Goal: Transaction & Acquisition: Purchase product/service

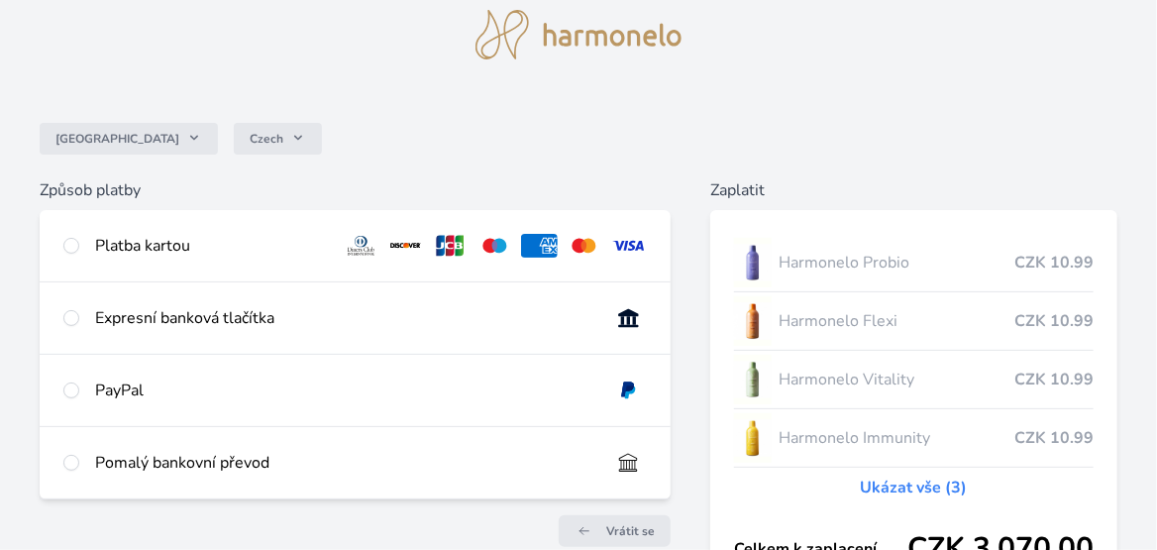
scroll to position [98, 0]
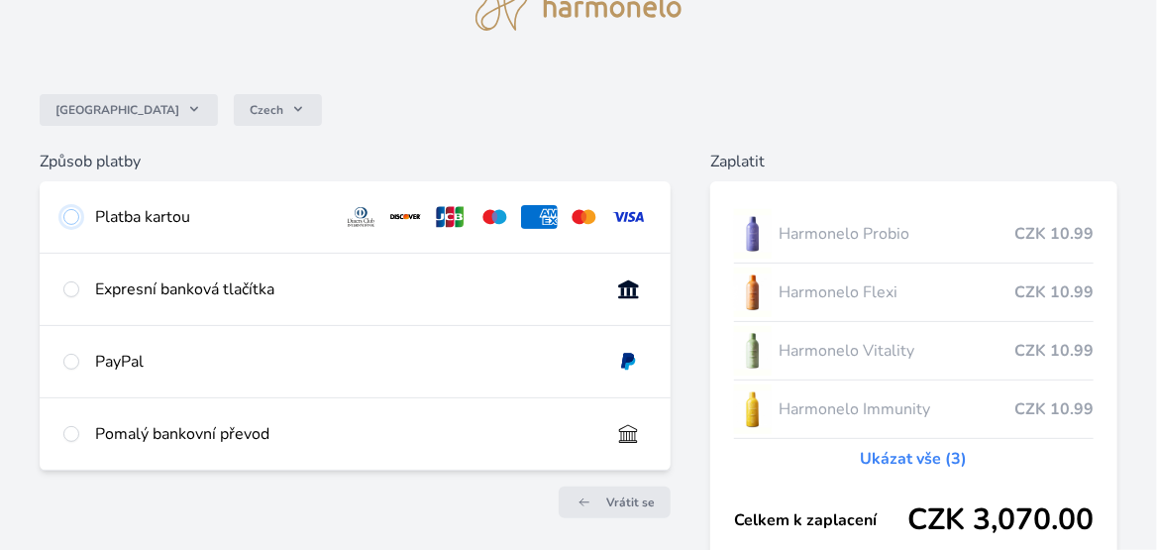
click at [73, 215] on input "radio" at bounding box center [71, 217] width 16 height 16
radio input "true"
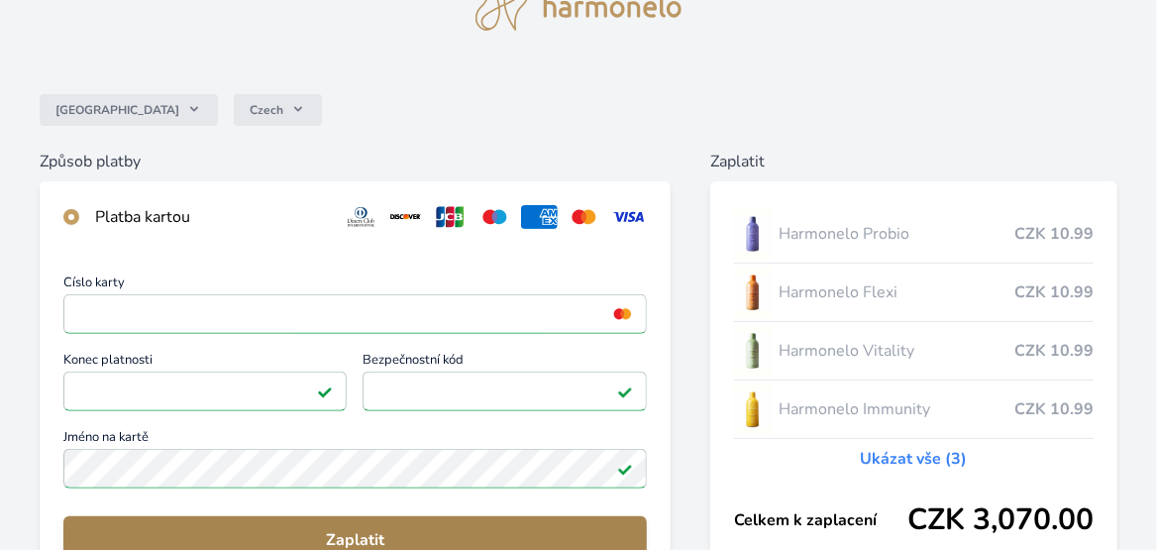
click at [423, 525] on button "Zaplatit" at bounding box center [354, 540] width 583 height 48
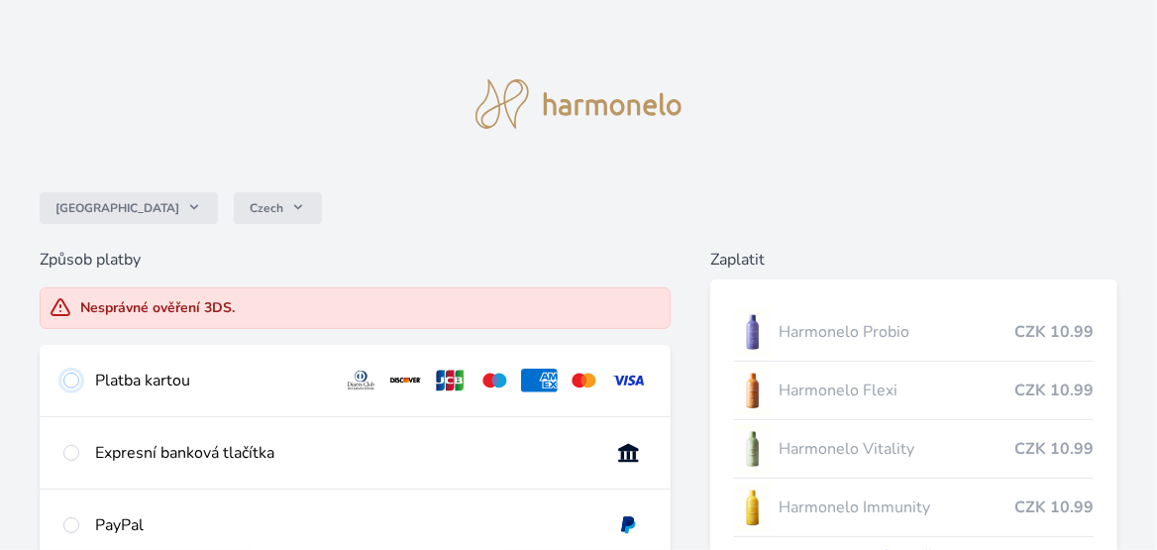
click at [73, 377] on input "radio" at bounding box center [71, 380] width 16 height 16
radio input "true"
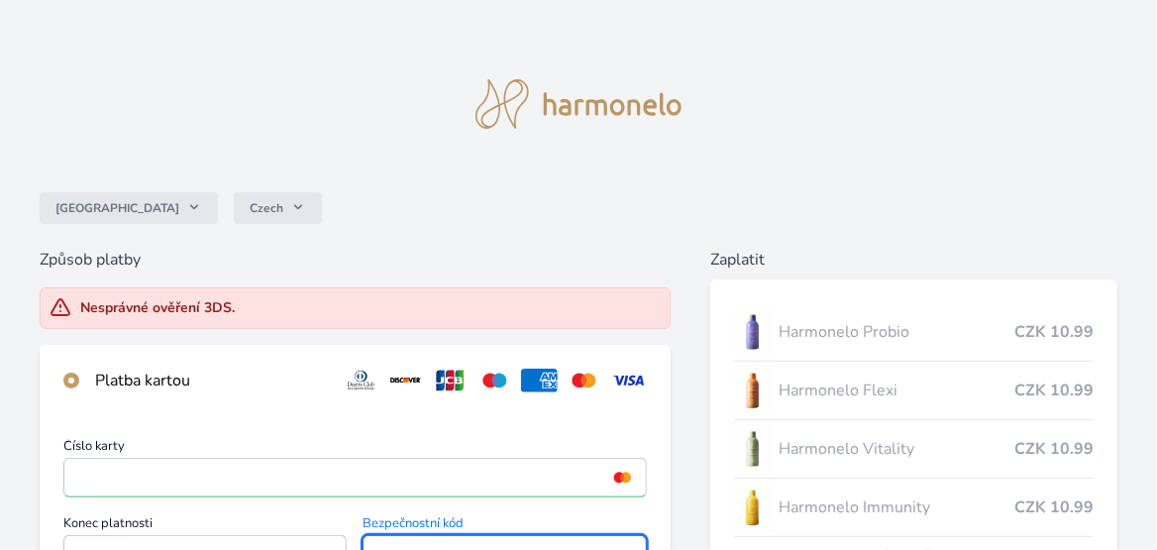
scroll to position [299, 0]
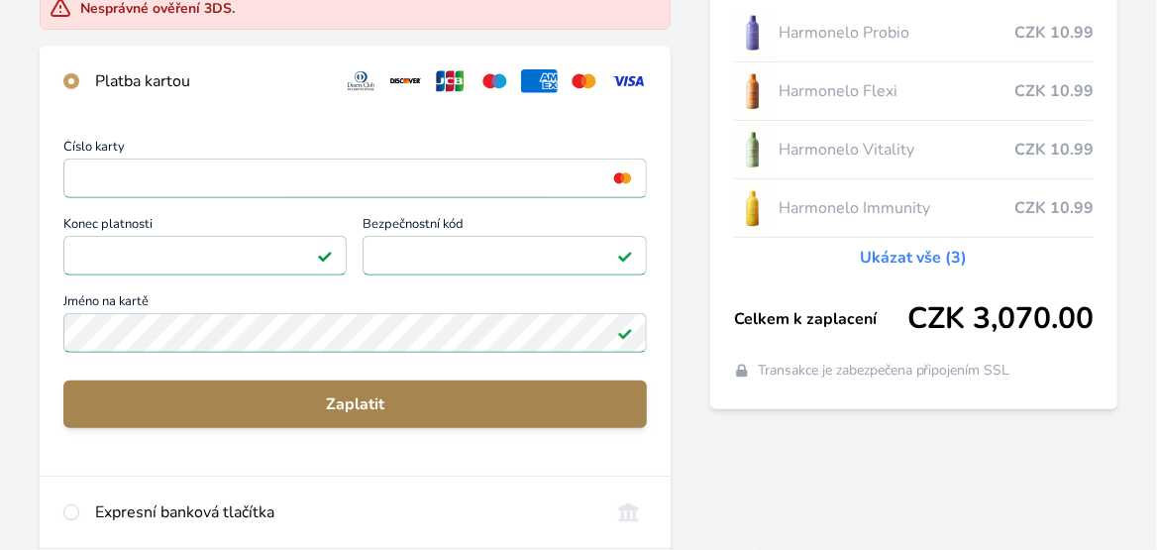
click at [400, 398] on span "Zaplatit" at bounding box center [355, 404] width 552 height 24
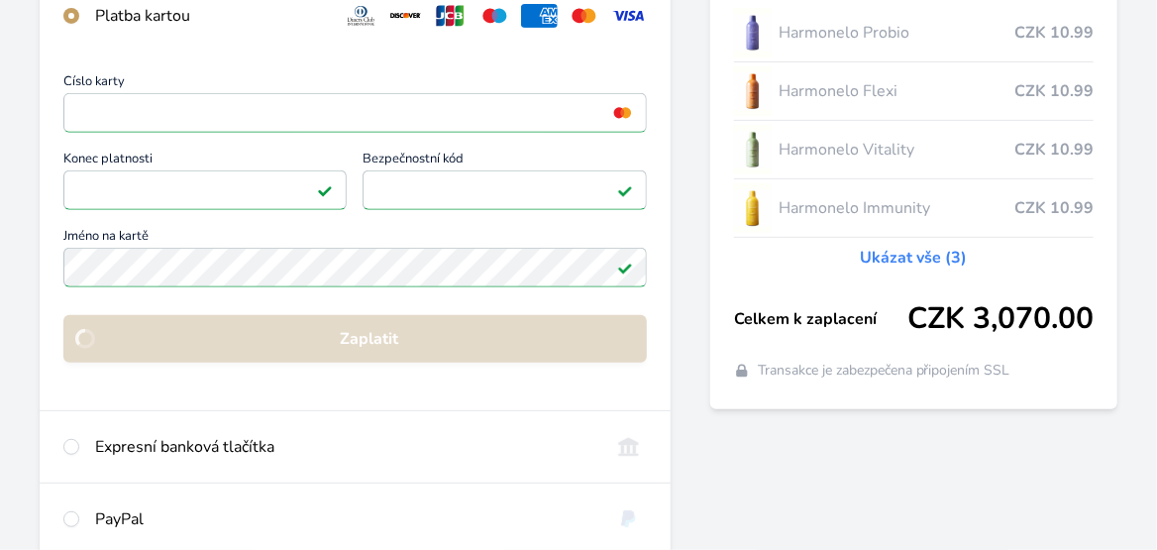
scroll to position [235, 0]
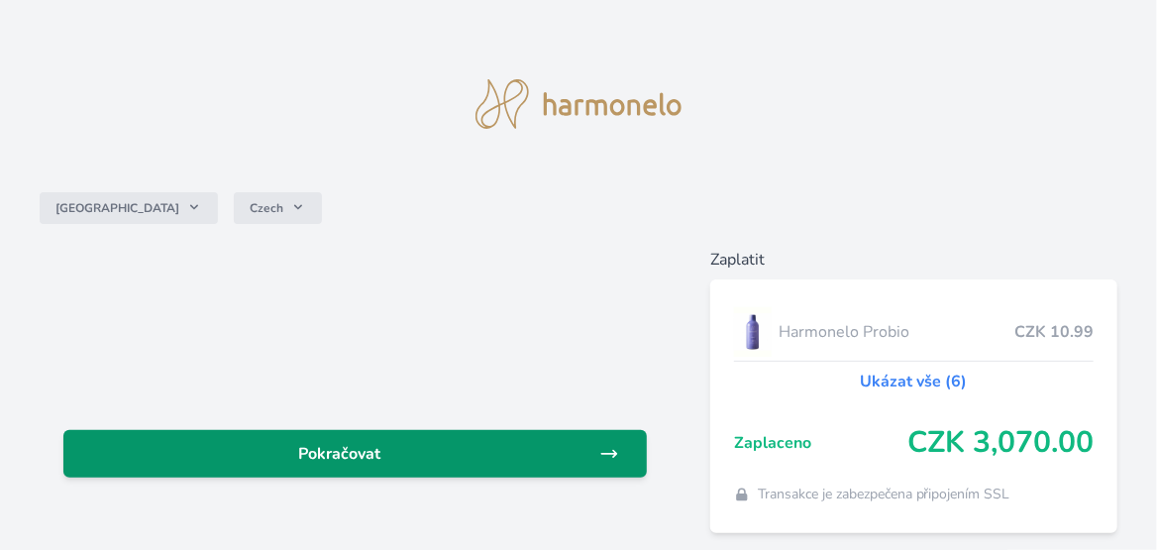
click at [533, 457] on span "Pokračovat" at bounding box center [339, 454] width 520 height 24
